Goal: Register for event/course

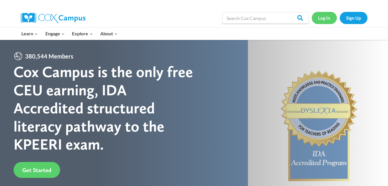
drag, startPoint x: 325, startPoint y: 21, endPoint x: 316, endPoint y: 19, distance: 9.3
click at [316, 19] on link "Log In" at bounding box center [324, 18] width 25 height 12
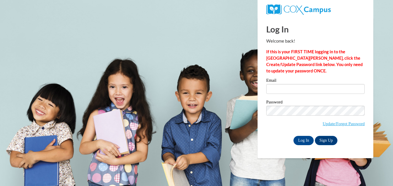
click at [316, 19] on div "Log In Welcome back! If this is your FIRST TIME logging in to the NEW Cox Campu…" at bounding box center [315, 81] width 98 height 128
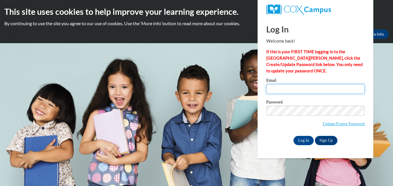
click at [277, 91] on input "Email" at bounding box center [315, 89] width 98 height 10
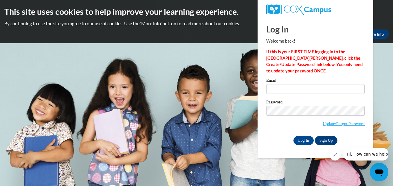
drag, startPoint x: 278, startPoint y: 91, endPoint x: 264, endPoint y: 98, distance: 15.3
click at [264, 98] on div "Please enter your email! Please enter your password! Email Password Update/Forg…" at bounding box center [315, 111] width 107 height 66
drag, startPoint x: 275, startPoint y: 90, endPoint x: 268, endPoint y: 99, distance: 11.5
click at [268, 99] on div "Email Password Update/Forgot Password Log In Sign Up OR" at bounding box center [315, 111] width 98 height 66
click at [273, 88] on input "Email" at bounding box center [315, 89] width 98 height 10
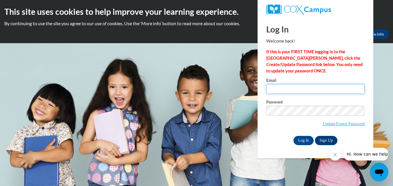
type input "[EMAIL_ADDRESS][DOMAIN_NAME]"
drag, startPoint x: 302, startPoint y: 141, endPoint x: 287, endPoint y: 141, distance: 15.9
click at [287, 141] on div "Log In Sign Up" at bounding box center [315, 140] width 98 height 9
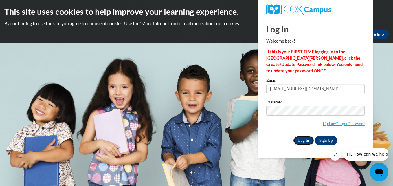
click at [295, 138] on input "Log In" at bounding box center [303, 140] width 20 height 9
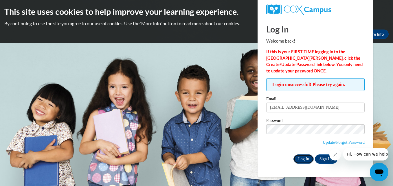
click at [304, 158] on input "Log In" at bounding box center [303, 158] width 20 height 9
click at [344, 141] on link "Update/Forgot Password" at bounding box center [343, 142] width 42 height 5
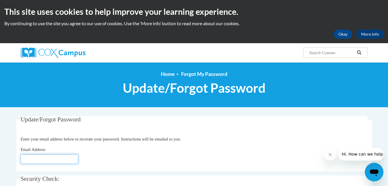
click at [63, 159] on input "Email Address" at bounding box center [50, 159] width 58 height 10
type input "Latonyalewis34@gmail.com"
click at [139, 158] on div "Email Address Latonyalewis34@gmail.com" at bounding box center [194, 155] width 347 height 18
drag, startPoint x: 139, startPoint y: 158, endPoint x: 124, endPoint y: 163, distance: 15.6
click at [124, 163] on div "Email Address Latonyalewis34@gmail.com" at bounding box center [194, 155] width 347 height 18
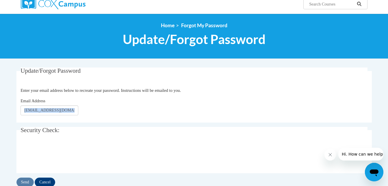
scroll to position [52, 0]
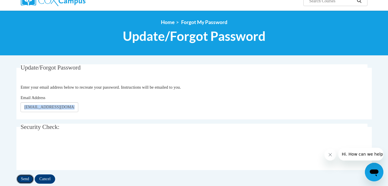
click at [22, 177] on input "Send" at bounding box center [24, 178] width 17 height 9
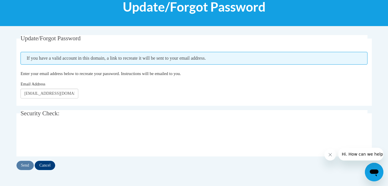
scroll to position [84, 0]
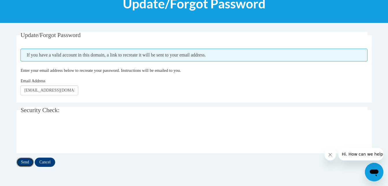
click at [26, 159] on input "Send" at bounding box center [24, 161] width 17 height 9
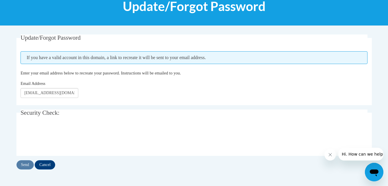
scroll to position [82, 0]
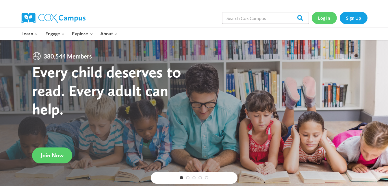
click at [324, 20] on link "Log In" at bounding box center [324, 18] width 25 height 12
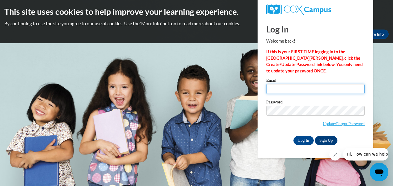
click at [293, 91] on input "Email" at bounding box center [315, 89] width 98 height 10
click at [290, 93] on input "IWIN2025" at bounding box center [315, 89] width 98 height 10
type input "I"
click at [306, 90] on input "Latonyalewis34@" at bounding box center [315, 89] width 98 height 10
type input "[EMAIL_ADDRESS][DOMAIN_NAME]"
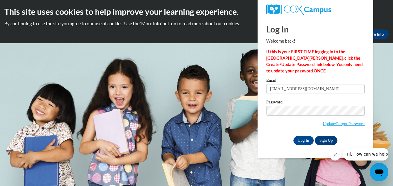
drag, startPoint x: 358, startPoint y: 105, endPoint x: 316, endPoint y: 117, distance: 43.7
click at [316, 117] on span "Update/Forgot Password" at bounding box center [315, 118] width 98 height 24
click at [306, 139] on input "Log In" at bounding box center [303, 140] width 20 height 9
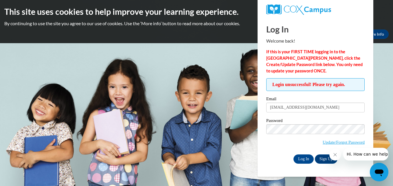
click at [296, 136] on span "Update/Forgot Password" at bounding box center [315, 136] width 98 height 24
drag, startPoint x: 356, startPoint y: 123, endPoint x: 334, endPoint y: 134, distance: 24.1
click at [334, 134] on span "Update/Forgot Password" at bounding box center [315, 136] width 98 height 24
click at [302, 157] on input "Log In" at bounding box center [303, 158] width 20 height 9
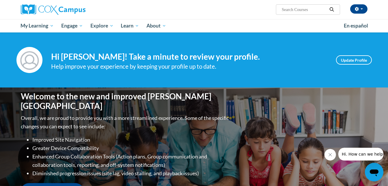
scroll to position [46, 0]
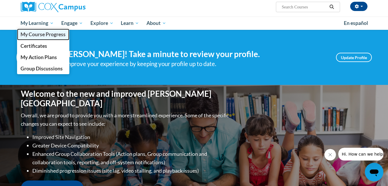
click at [47, 36] on span "My Course Progress" at bounding box center [43, 34] width 45 height 6
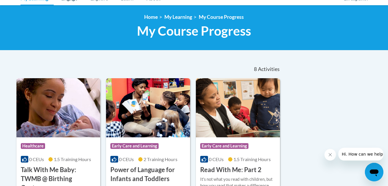
scroll to position [60, 0]
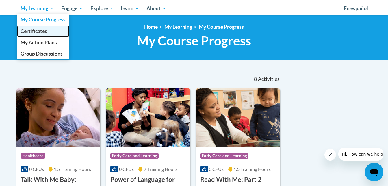
click at [38, 31] on span "Certificates" at bounding box center [34, 31] width 27 height 6
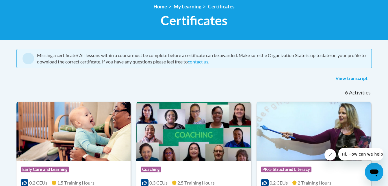
scroll to position [86, 0]
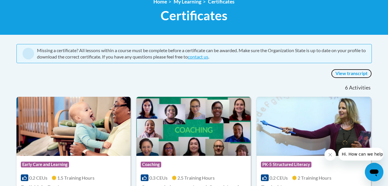
click at [348, 72] on link "View transcript" at bounding box center [351, 73] width 41 height 9
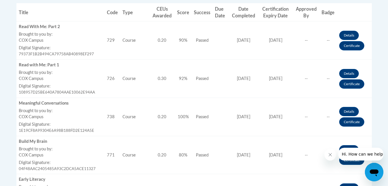
scroll to position [247, 0]
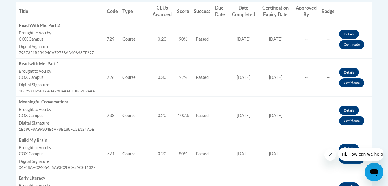
drag, startPoint x: 392, startPoint y: 79, endPoint x: 380, endPoint y: 64, distance: 18.9
click at [380, 64] on body "This site uses cookies to help improve your learning experience. By continuing …" at bounding box center [194, 124] width 388 height 742
drag, startPoint x: 391, startPoint y: 60, endPoint x: 378, endPoint y: 43, distance: 22.1
click at [378, 43] on body "This site uses cookies to help improve your learning experience. By continuing …" at bounding box center [194, 124] width 388 height 742
drag, startPoint x: 390, startPoint y: 72, endPoint x: 373, endPoint y: 33, distance: 42.4
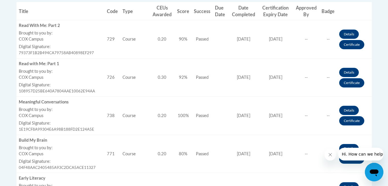
click at [373, 33] on div "Completed Title Code Type CEUs Awarded Score Success Due Date Date Completed Ce…" at bounding box center [194, 167] width 364 height 379
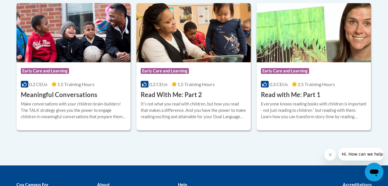
scroll to position [326, 0]
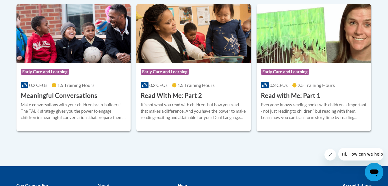
drag, startPoint x: 391, startPoint y: 133, endPoint x: 378, endPoint y: 139, distance: 14.4
drag, startPoint x: 389, startPoint y: 139, endPoint x: 382, endPoint y: 137, distance: 7.6
drag, startPoint x: 382, startPoint y: 137, endPoint x: 386, endPoint y: 145, distance: 9.1
drag, startPoint x: 386, startPoint y: 145, endPoint x: 373, endPoint y: 147, distance: 12.8
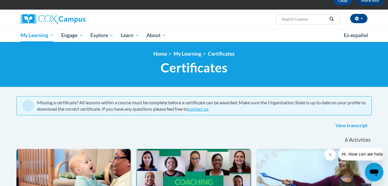
scroll to position [32, 0]
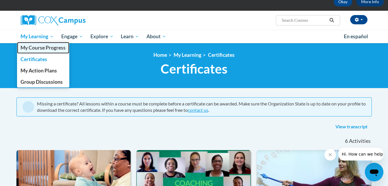
click at [39, 47] on span "My Course Progress" at bounding box center [43, 48] width 45 height 6
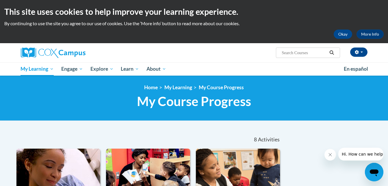
drag, startPoint x: 391, startPoint y: 33, endPoint x: 386, endPoint y: 22, distance: 11.9
click at [386, 22] on div "This site uses cookies to help improve your learning experience. By continuing …" at bounding box center [194, 21] width 388 height 43
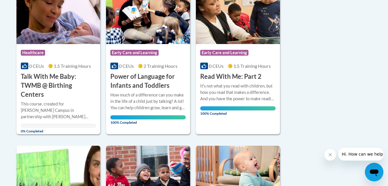
scroll to position [165, 0]
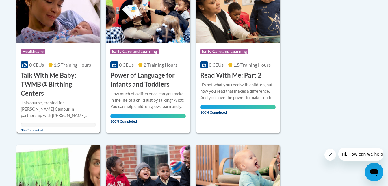
drag, startPoint x: 36, startPoint y: 119, endPoint x: 22, endPoint y: 120, distance: 13.9
click at [21, 123] on span "0% Completed" at bounding box center [21, 127] width 0 height 9
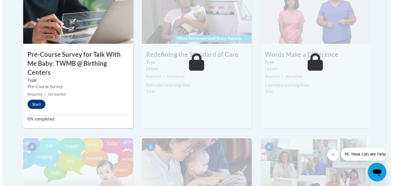
scroll to position [223, 0]
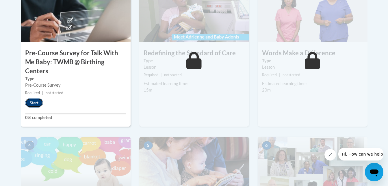
click at [32, 100] on button "Start" at bounding box center [34, 102] width 18 height 9
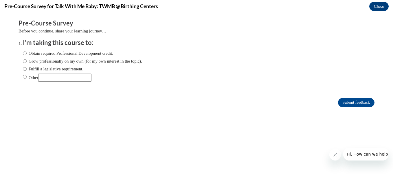
scroll to position [0, 0]
click at [23, 54] on label "Obtain required Professional Development credit." at bounding box center [68, 53] width 90 height 6
click at [23, 54] on input "Obtain required Professional Development credit." at bounding box center [25, 53] width 4 height 6
radio input "true"
click at [350, 99] on input "Submit feedback" at bounding box center [356, 102] width 36 height 9
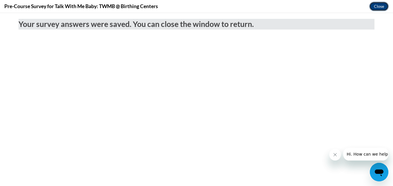
click at [379, 8] on button "Close" at bounding box center [378, 6] width 19 height 9
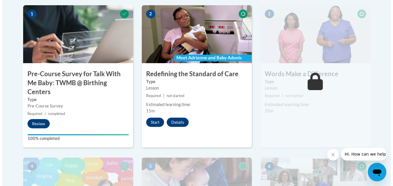
scroll to position [201, 0]
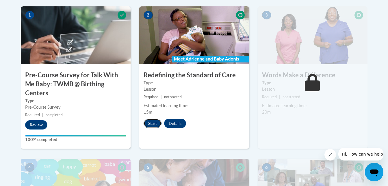
click at [153, 122] on button "Start" at bounding box center [153, 123] width 18 height 9
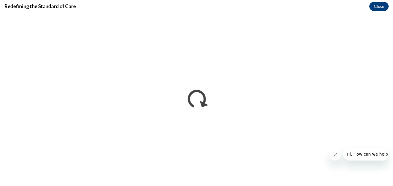
scroll to position [0, 0]
click at [333, 160] on button "Close message from company" at bounding box center [335, 155] width 12 height 12
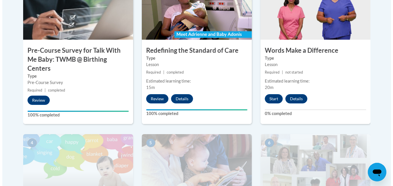
scroll to position [228, 0]
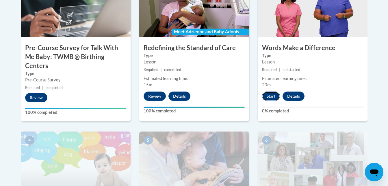
click at [272, 97] on button "Start" at bounding box center [271, 95] width 18 height 9
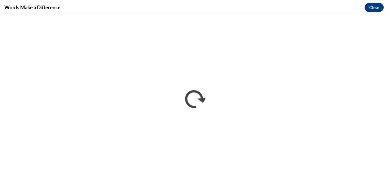
scroll to position [0, 0]
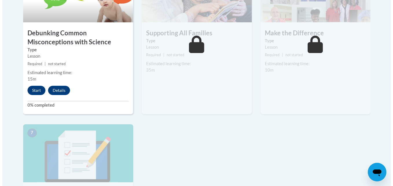
scroll to position [397, 0]
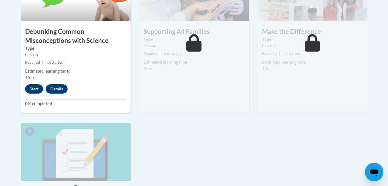
drag, startPoint x: 391, startPoint y: 112, endPoint x: 370, endPoint y: 111, distance: 20.5
drag, startPoint x: 370, startPoint y: 111, endPoint x: 381, endPoint y: 120, distance: 13.5
drag, startPoint x: 381, startPoint y: 120, endPoint x: 370, endPoint y: 126, distance: 12.4
drag, startPoint x: 370, startPoint y: 126, endPoint x: 365, endPoint y: 138, distance: 13.4
drag, startPoint x: 365, startPoint y: 138, endPoint x: 328, endPoint y: 156, distance: 41.9
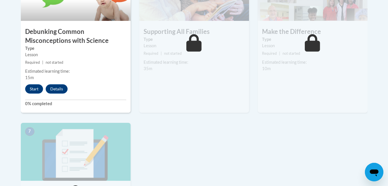
click at [328, 156] on div "1 Pre-Course Survey for Talk With Me Baby: TWMB @ Birthing Centers Type Pre-Cou…" at bounding box center [194, 38] width 356 height 454
drag, startPoint x: 390, startPoint y: 125, endPoint x: 110, endPoint y: 116, distance: 280.6
click at [110, 116] on div "4 Debunking Common Misconceptions with Science Type Lesson Required | not start…" at bounding box center [75, 43] width 119 height 160
click at [36, 88] on button "Start" at bounding box center [34, 88] width 18 height 9
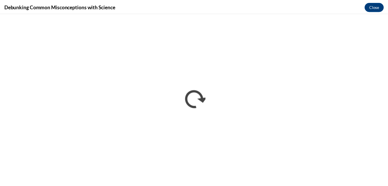
scroll to position [0, 0]
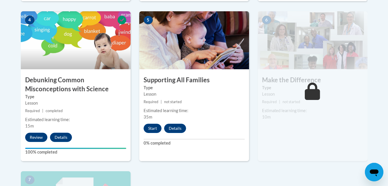
scroll to position [350, 0]
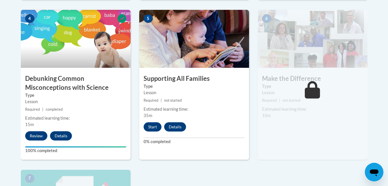
click at [254, 164] on div "6 Make the Difference Type Lesson Required | not started Estimated learning tim…" at bounding box center [313, 90] width 119 height 160
